Goal: Find specific page/section: Find specific page/section

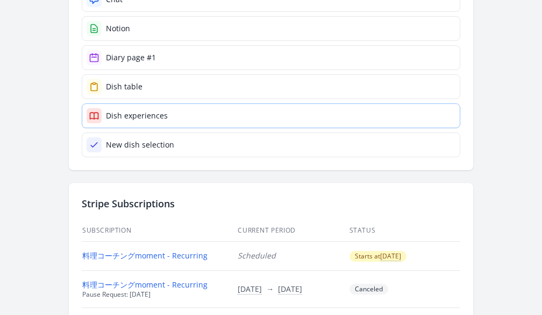
scroll to position [488, 0]
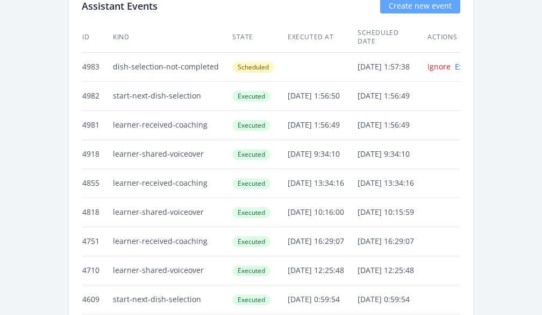
scroll to position [4281, 0]
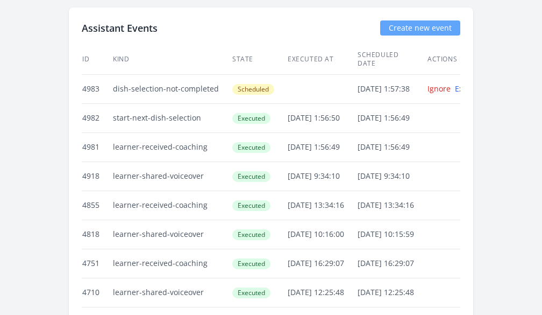
drag, startPoint x: 114, startPoint y: 110, endPoint x: 206, endPoint y: 110, distance: 92.6
click at [206, 110] on td "start-next-dish-selection" at bounding box center [171, 117] width 119 height 29
drag, startPoint x: 110, startPoint y: 138, endPoint x: 220, endPoint y: 139, distance: 109.8
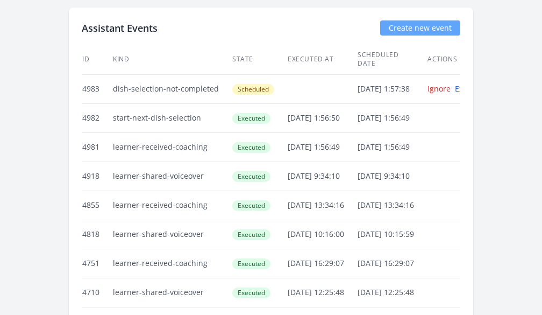
click at [319, 119] on td "27/Aug/2025 1:56:50" at bounding box center [322, 117] width 70 height 29
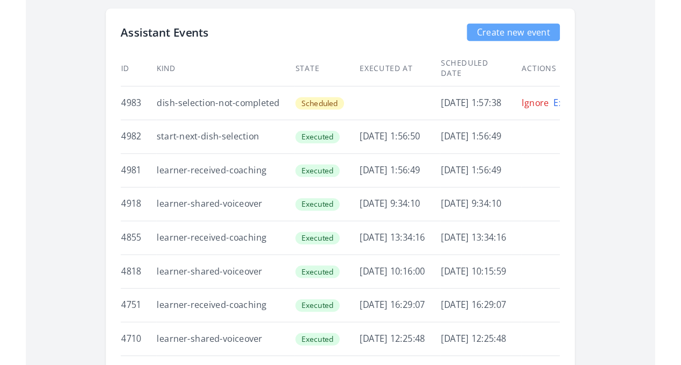
scroll to position [2979, 0]
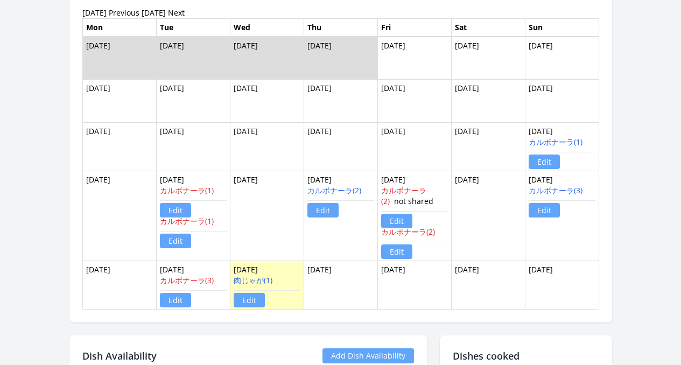
scroll to position [743, 0]
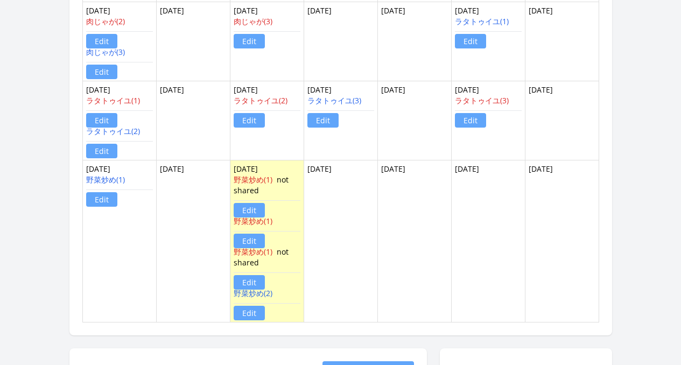
scroll to position [992, 0]
